Goal: Entertainment & Leisure: Browse casually

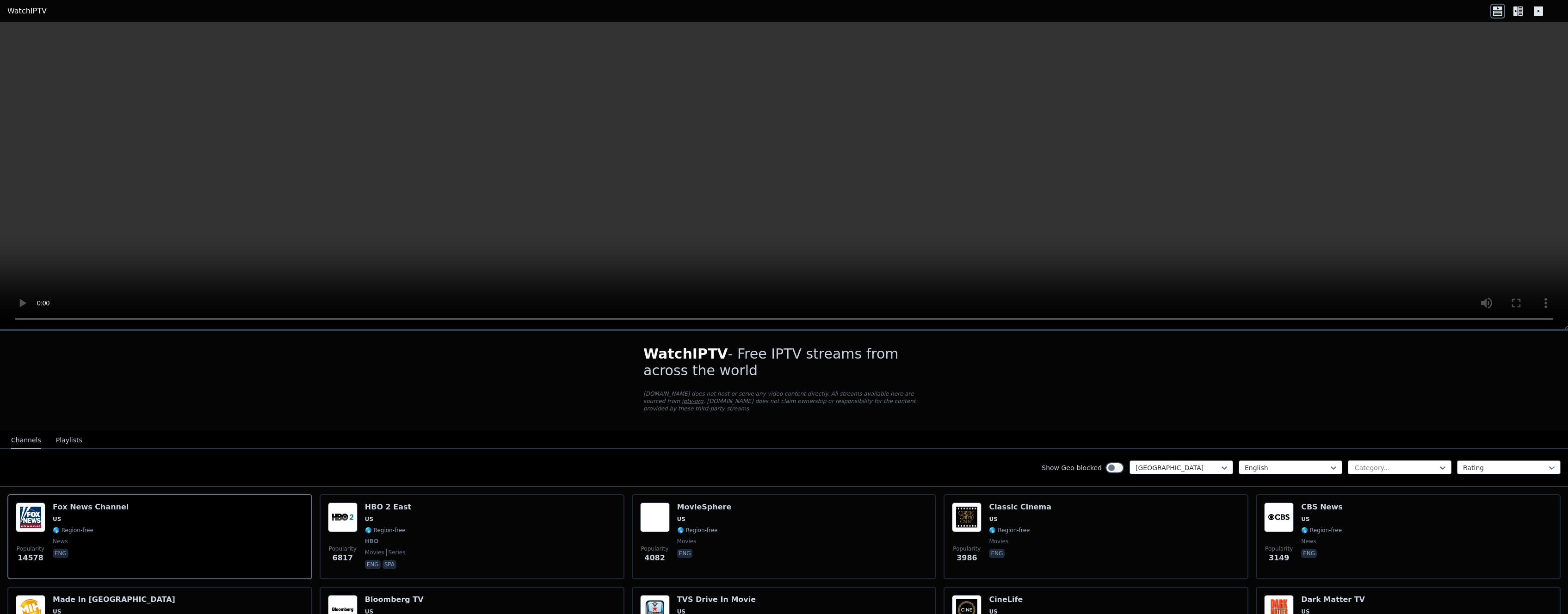
click at [1409, 465] on div at bounding box center [1396, 468] width 84 height 9
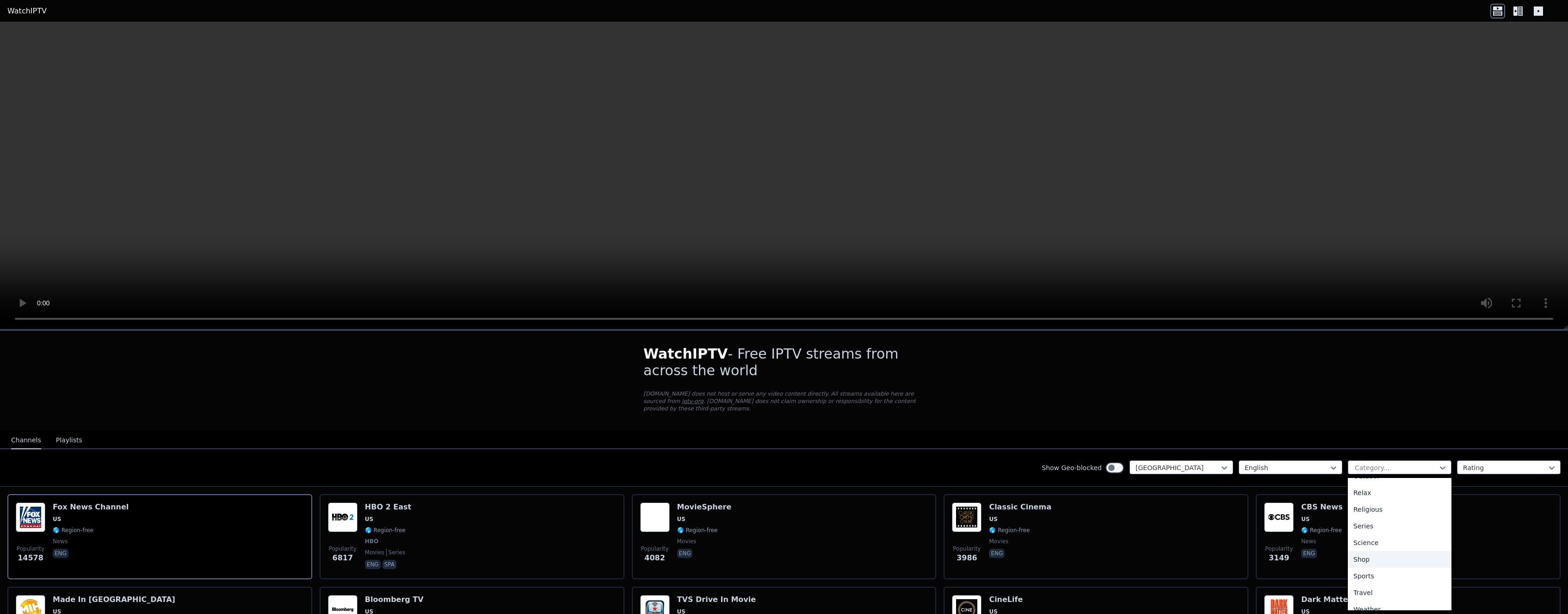
scroll to position [314, 0]
click at [1371, 576] on div "Sports" at bounding box center [1399, 574] width 103 height 16
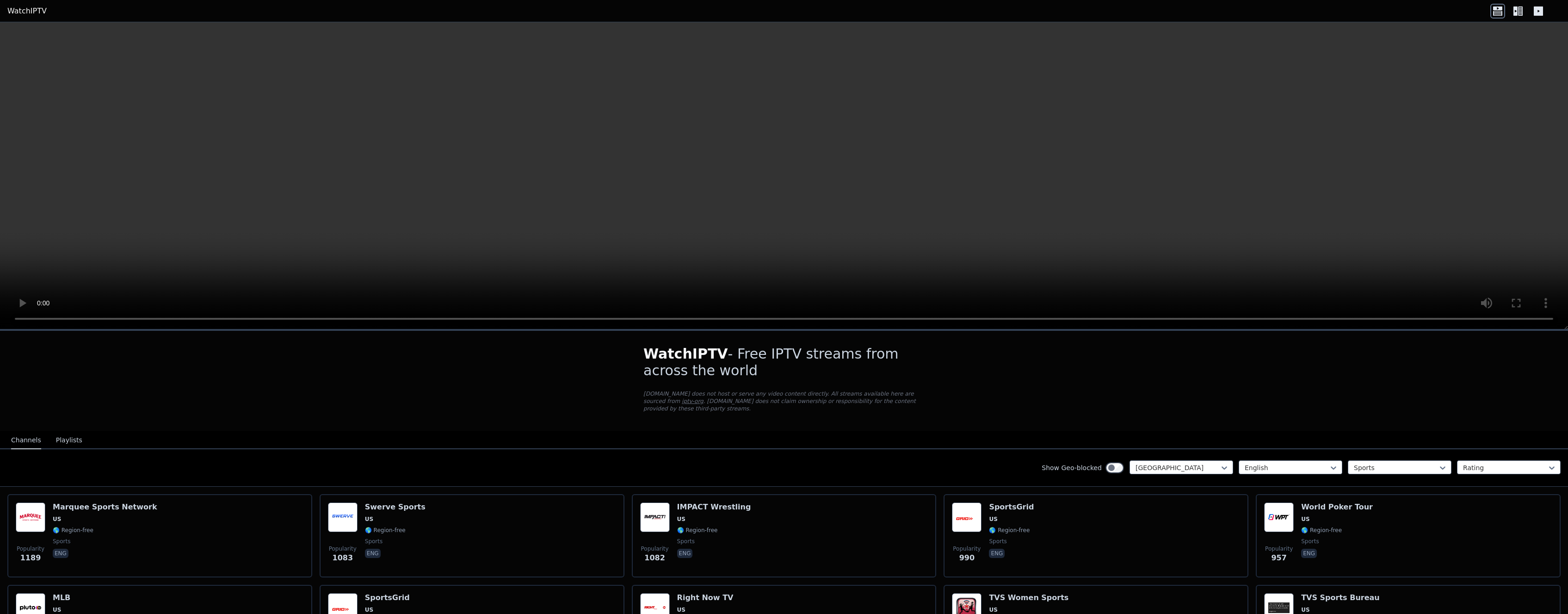
click at [1517, 9] on icon at bounding box center [1515, 11] width 4 height 9
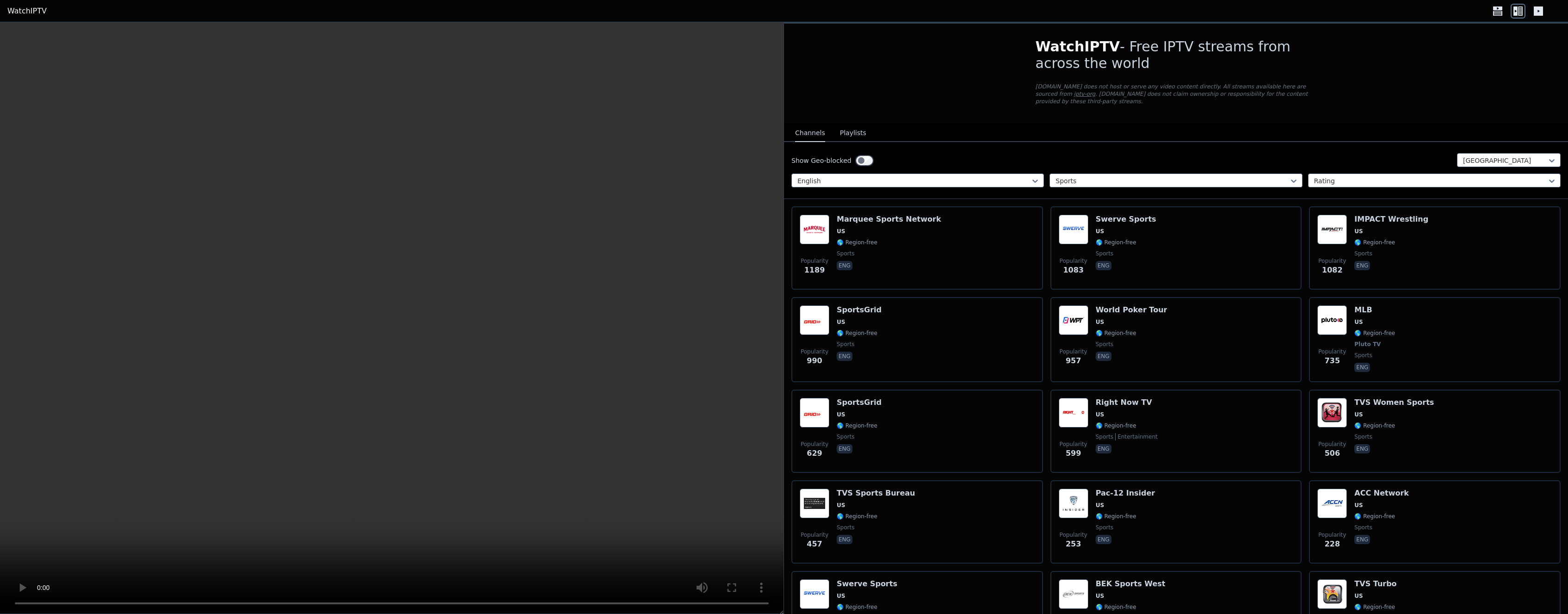
click at [1544, 11] on icon at bounding box center [1538, 11] width 15 height 15
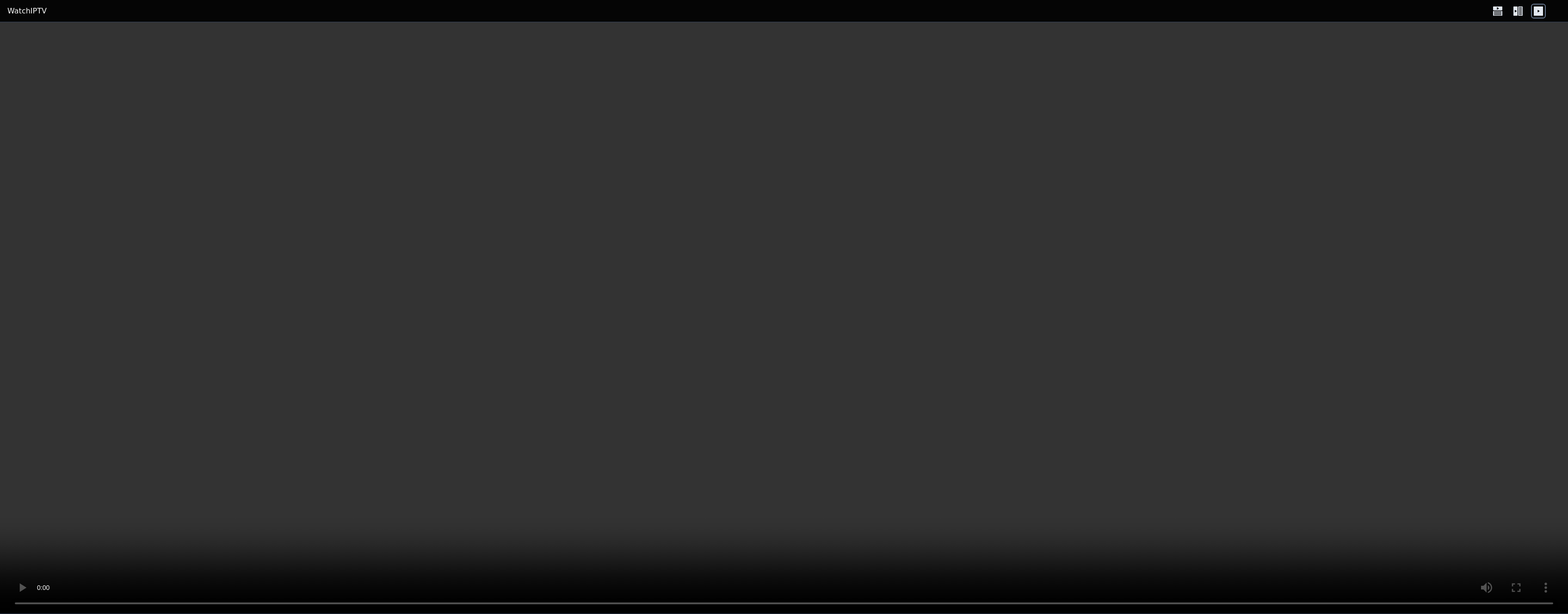
click at [1493, 10] on icon at bounding box center [1497, 11] width 15 height 15
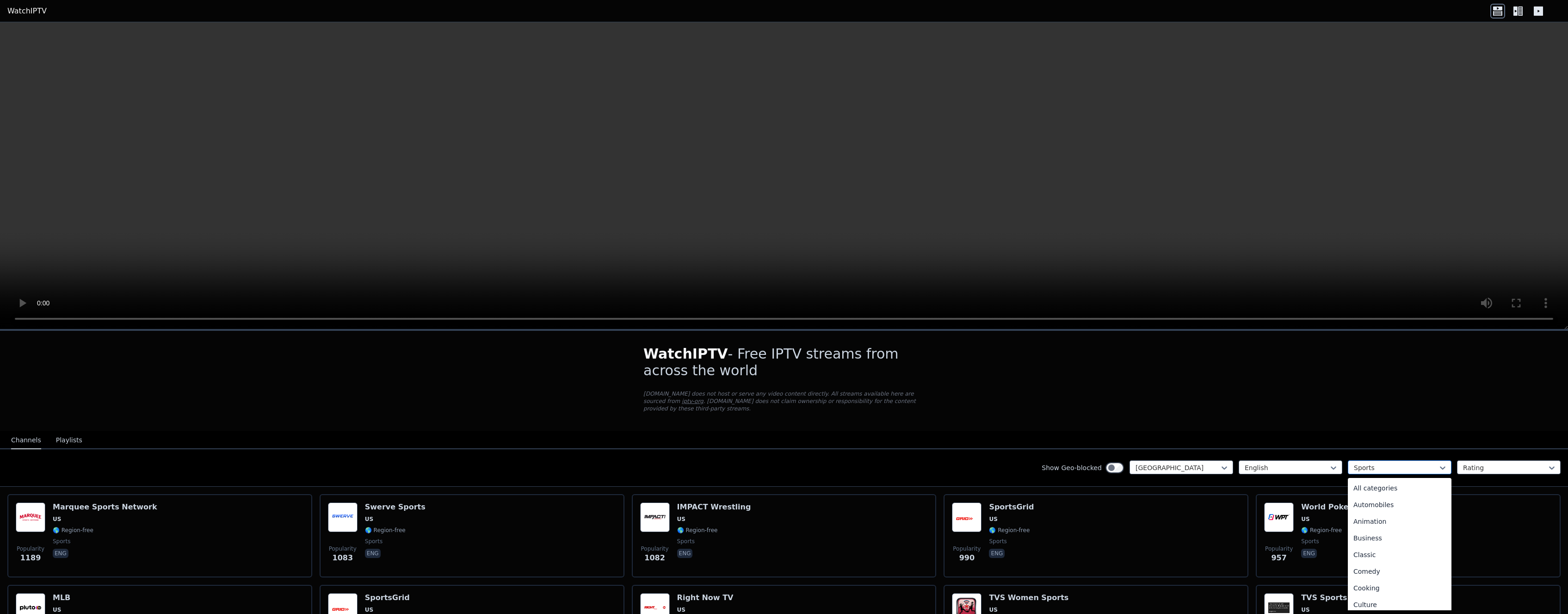
click at [1427, 462] on div "Sports" at bounding box center [1399, 467] width 103 height 14
click at [1398, 487] on div "All categories" at bounding box center [1399, 488] width 103 height 16
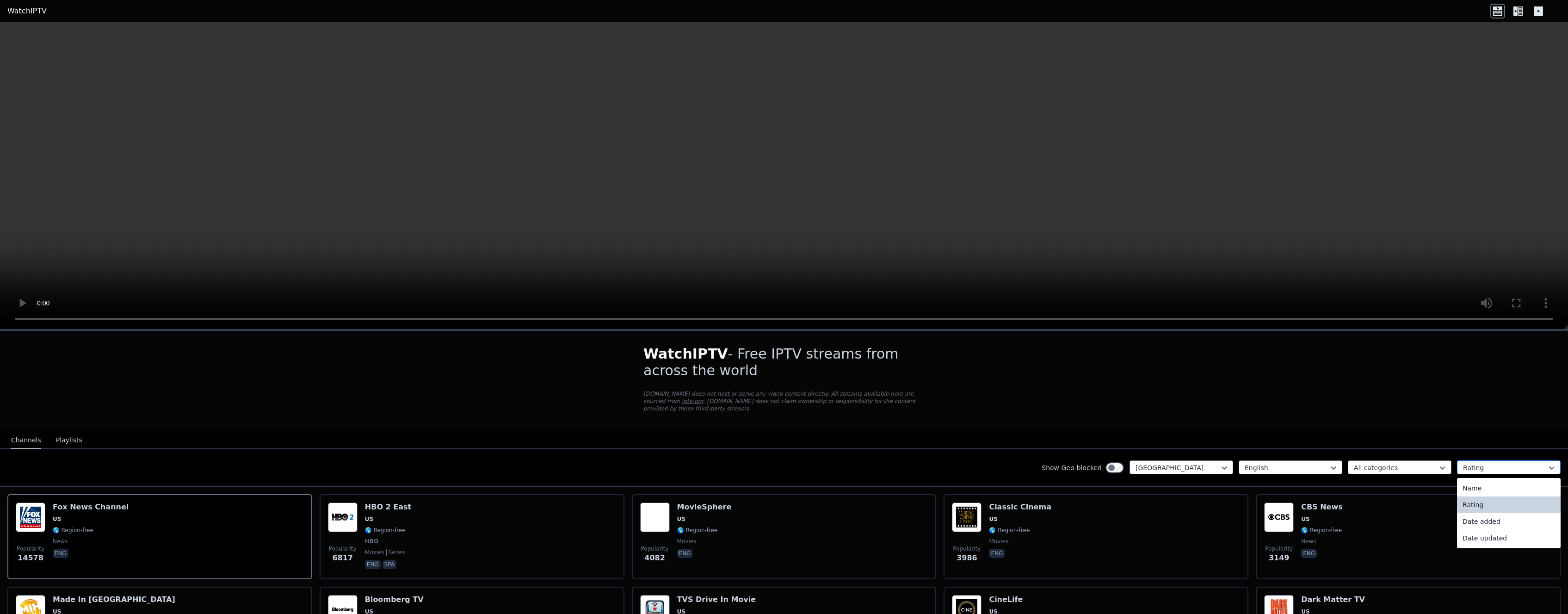
click at [1503, 467] on div at bounding box center [1505, 468] width 84 height 9
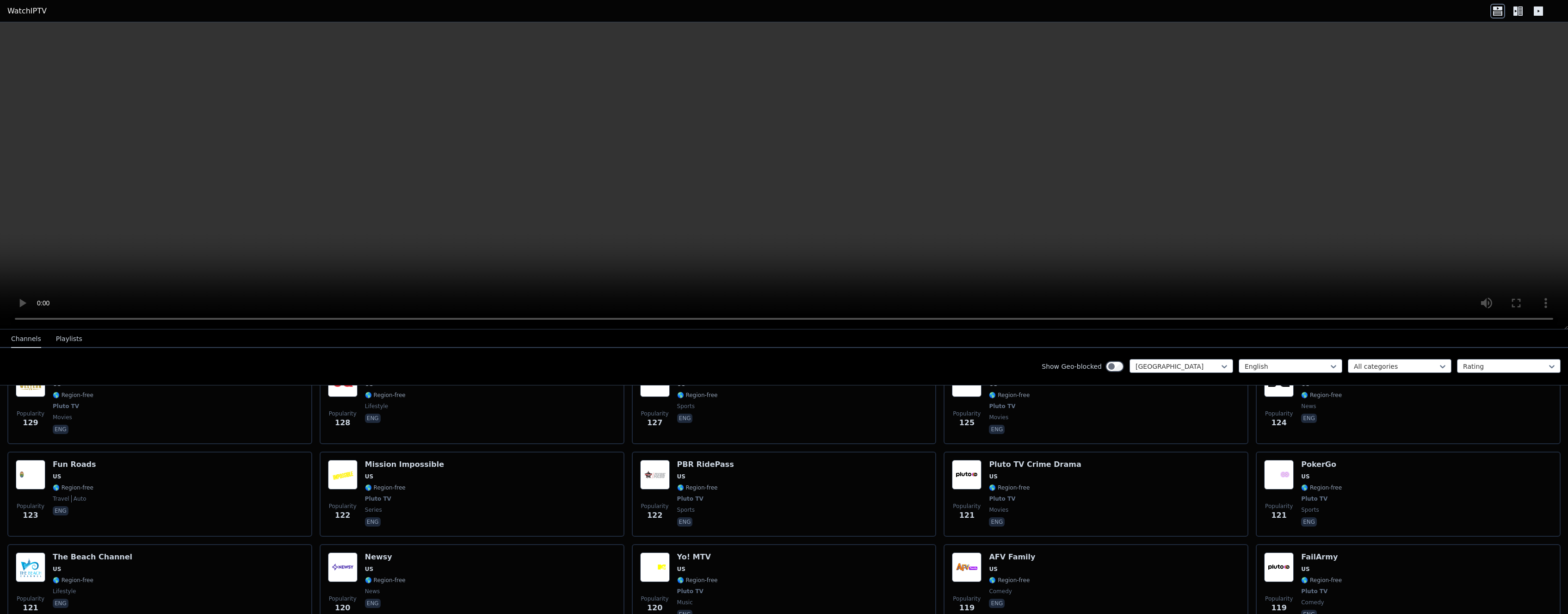
scroll to position [3096, 0]
